Goal: Information Seeking & Learning: Learn about a topic

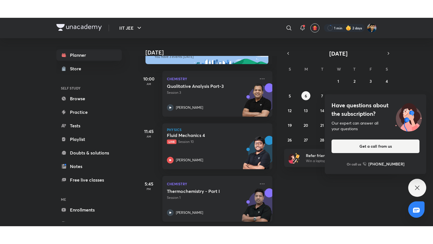
scroll to position [23, 0]
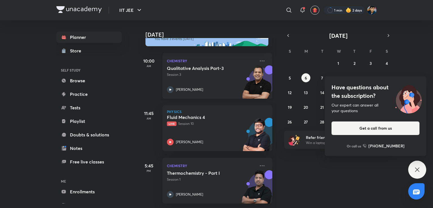
click at [224, 75] on div "Qualitative Analysis Part-3 Session 3 [PERSON_NAME]" at bounding box center [211, 79] width 89 height 28
